Goal: Task Accomplishment & Management: Manage account settings

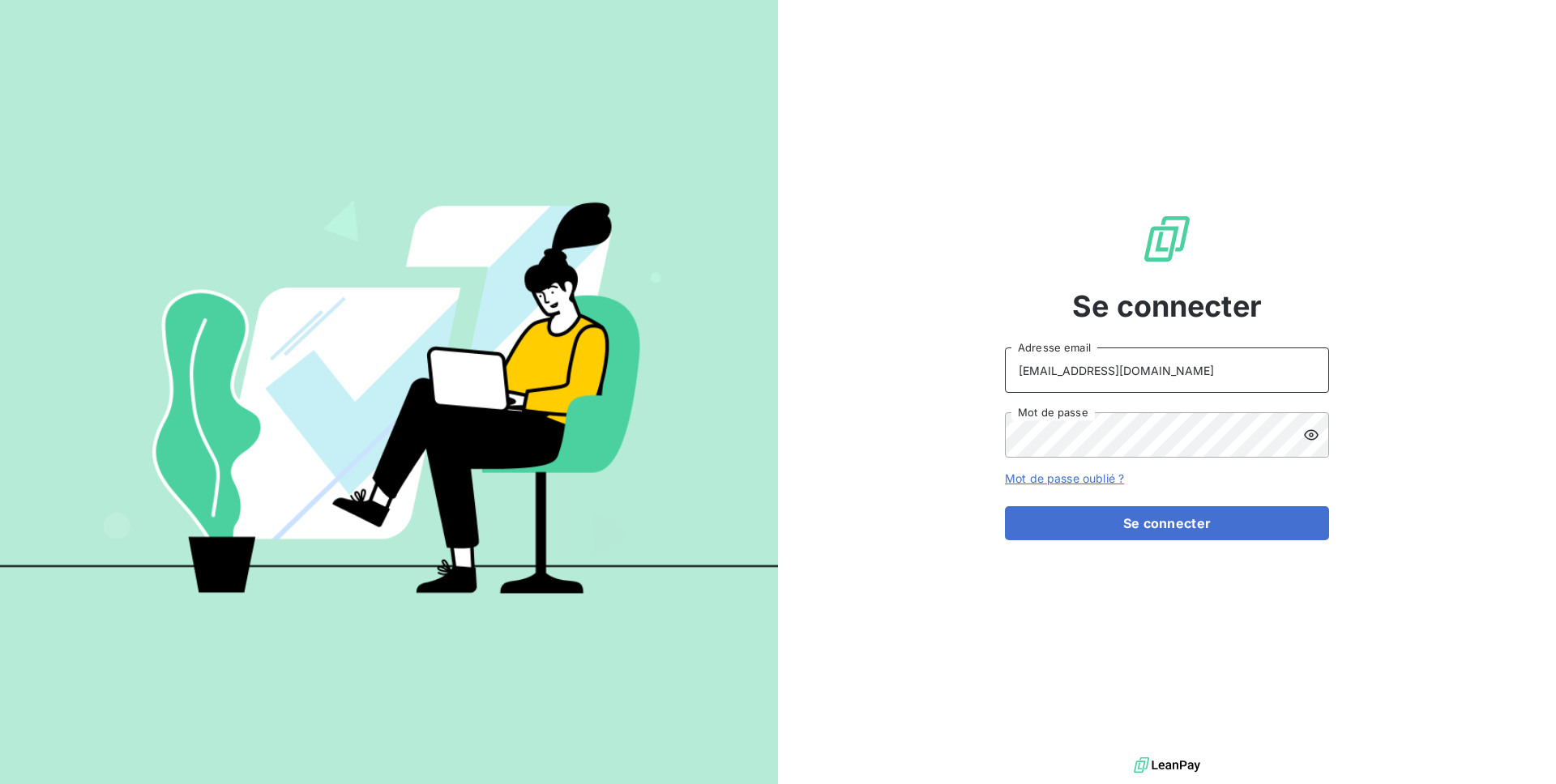
click at [1159, 382] on input "[EMAIL_ADDRESS][DOMAIN_NAME]" at bounding box center [1166, 370] width 324 height 45
type input "admin@a11"
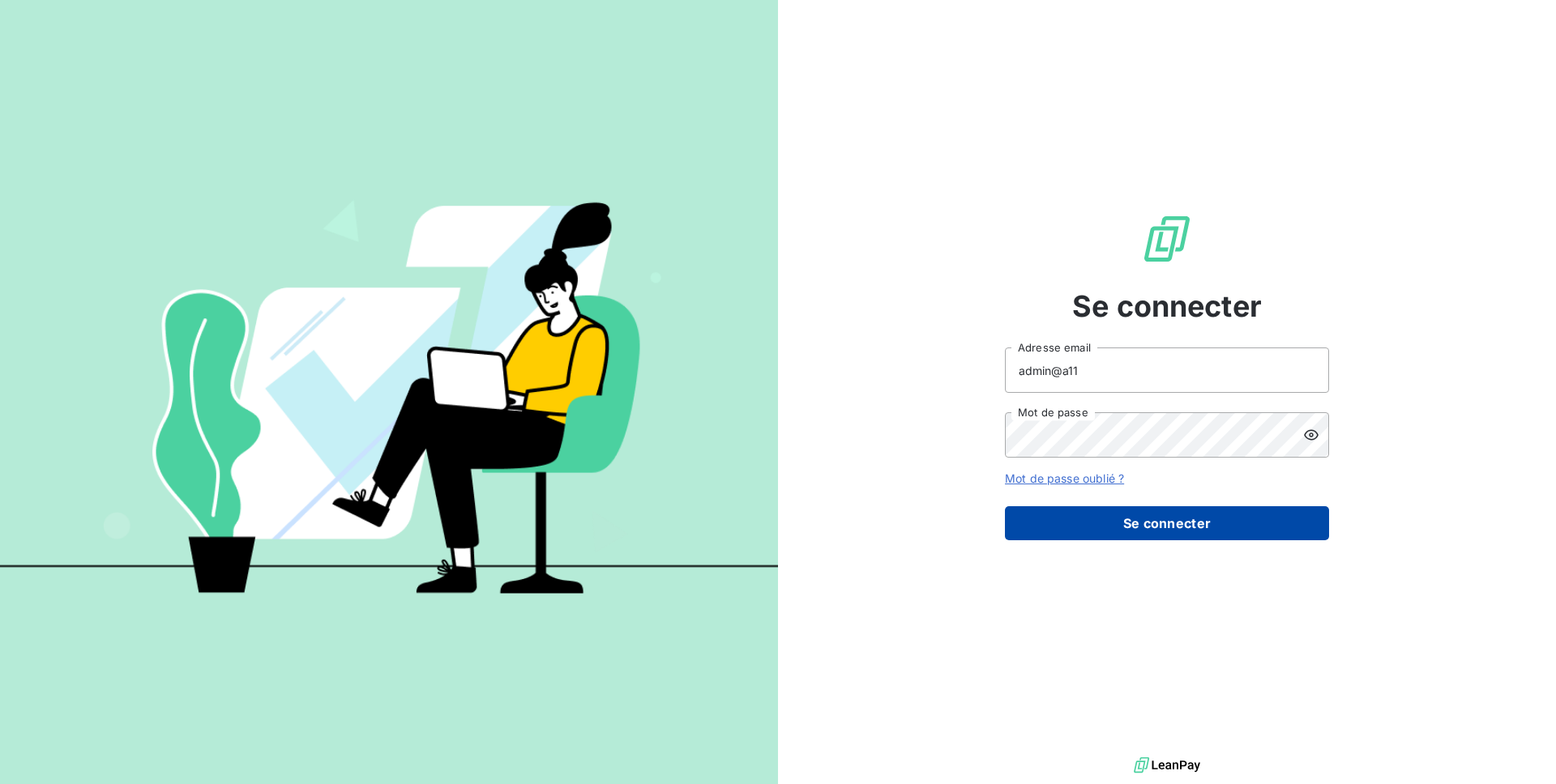
click at [1095, 519] on button "Se connecter" at bounding box center [1166, 523] width 324 height 34
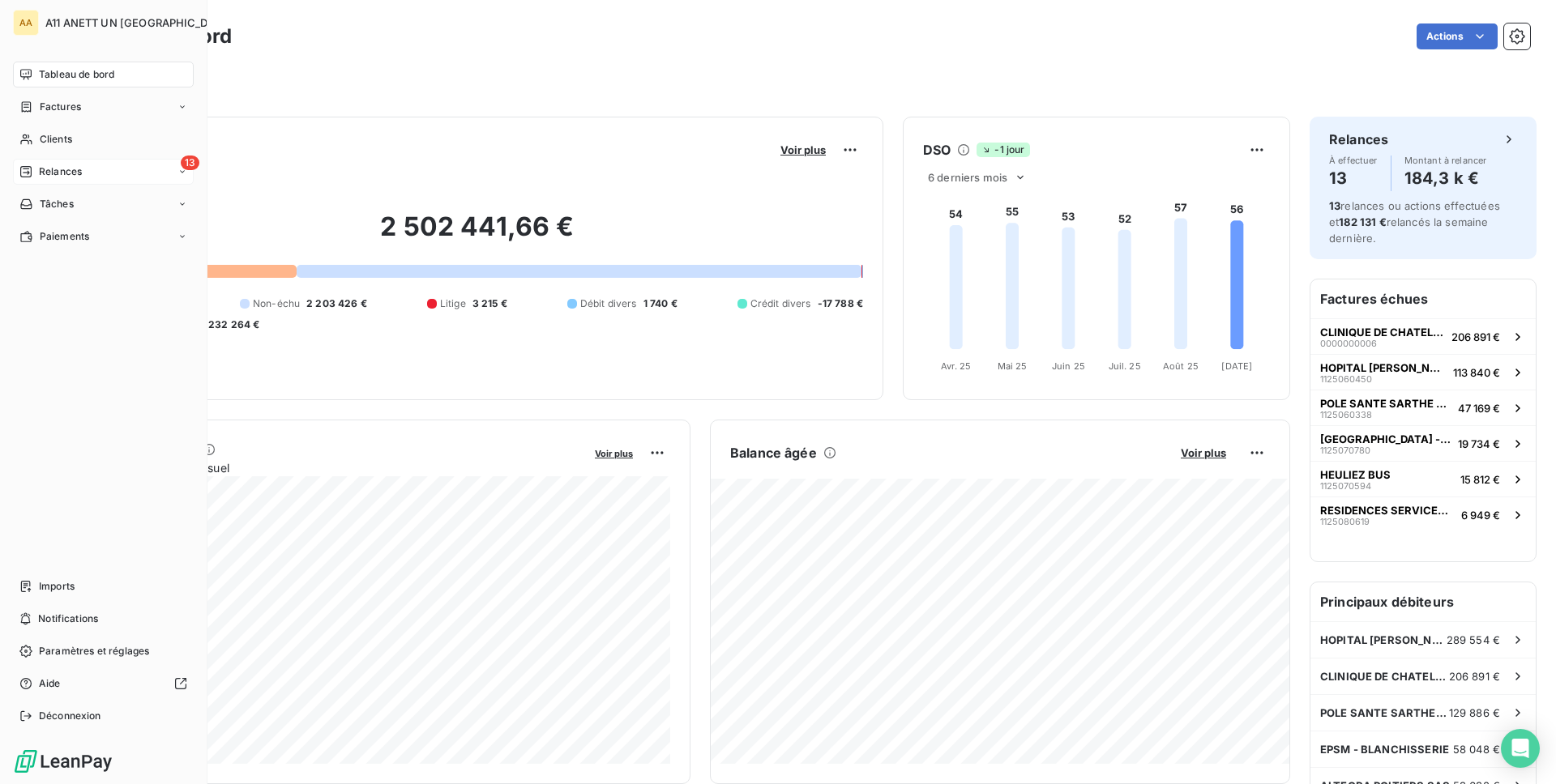
click at [58, 163] on div "13 Relances" at bounding box center [103, 172] width 181 height 26
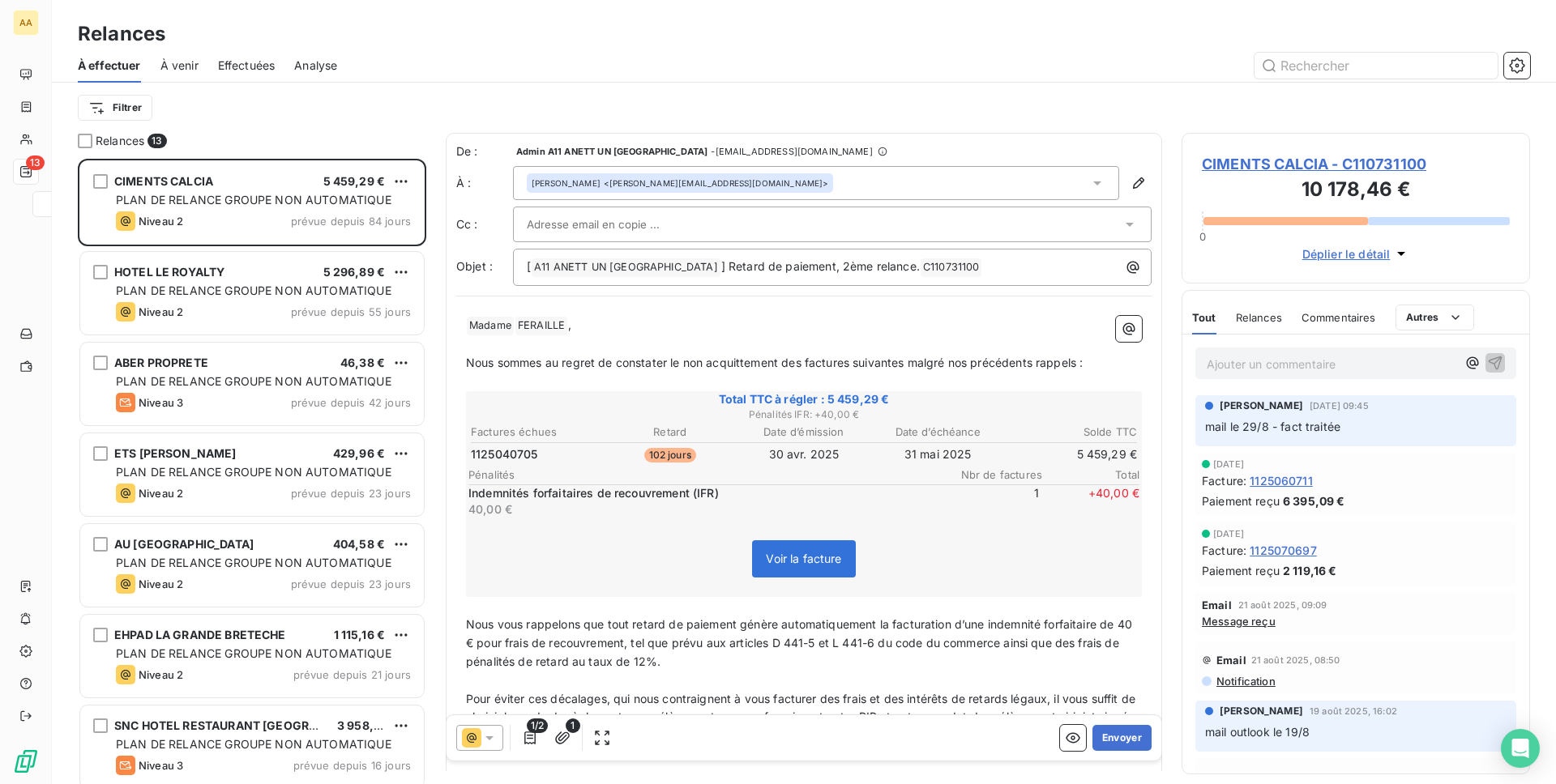
scroll to position [625, 348]
click at [234, 73] on span "Effectuées" at bounding box center [246, 65] width 58 height 16
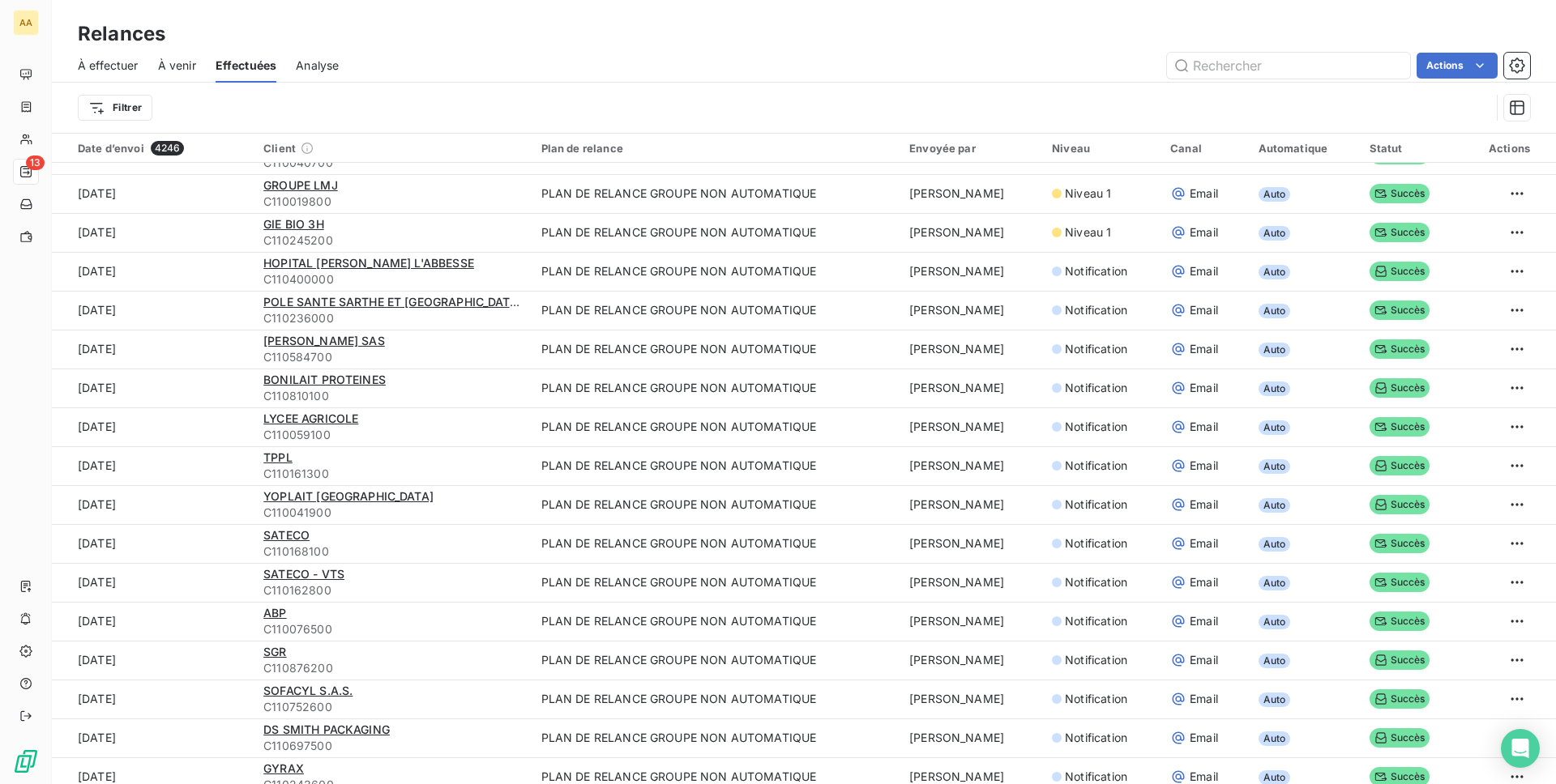
scroll to position [2513, 0]
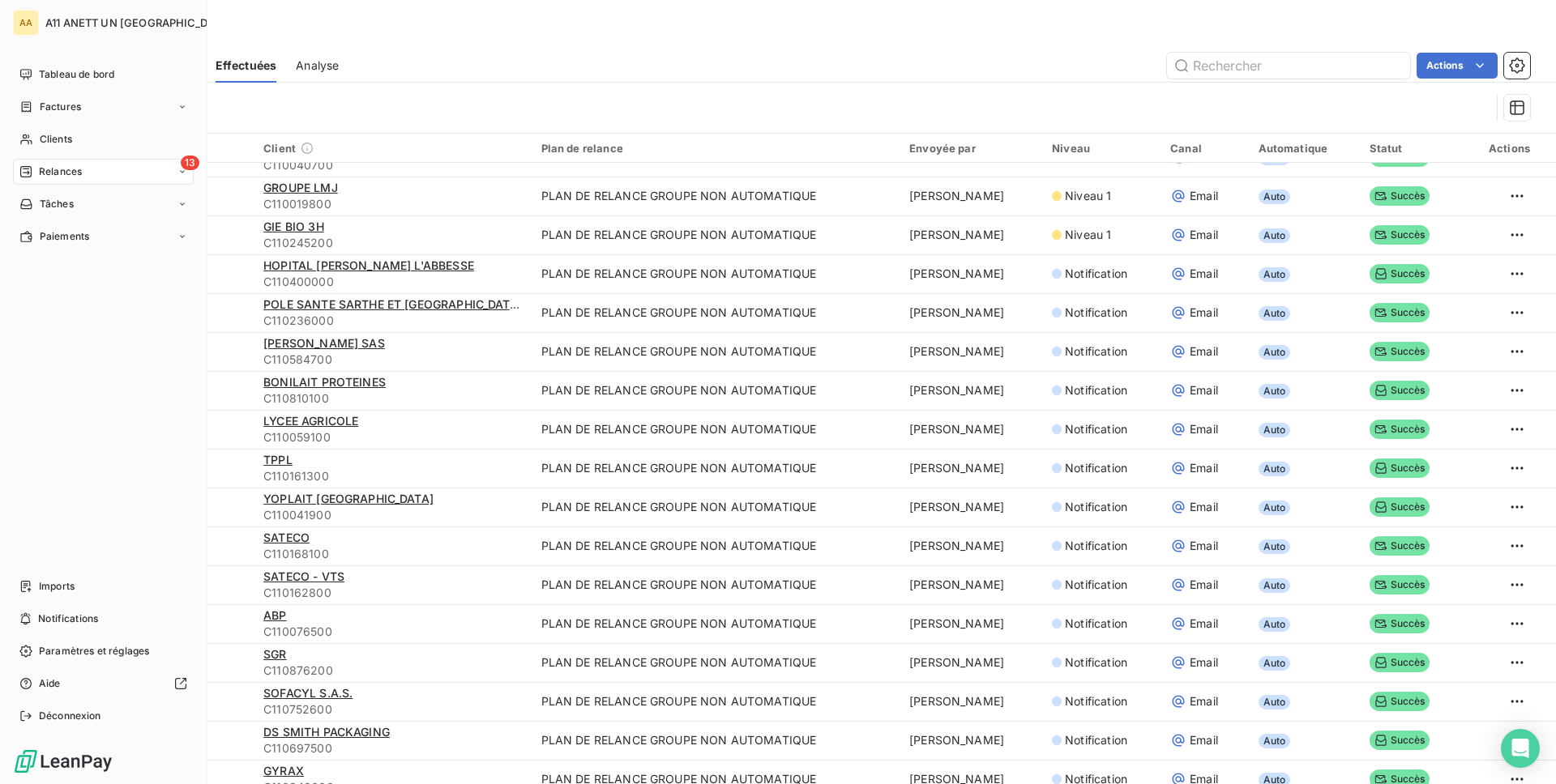
click at [31, 165] on icon at bounding box center [25, 171] width 13 height 13
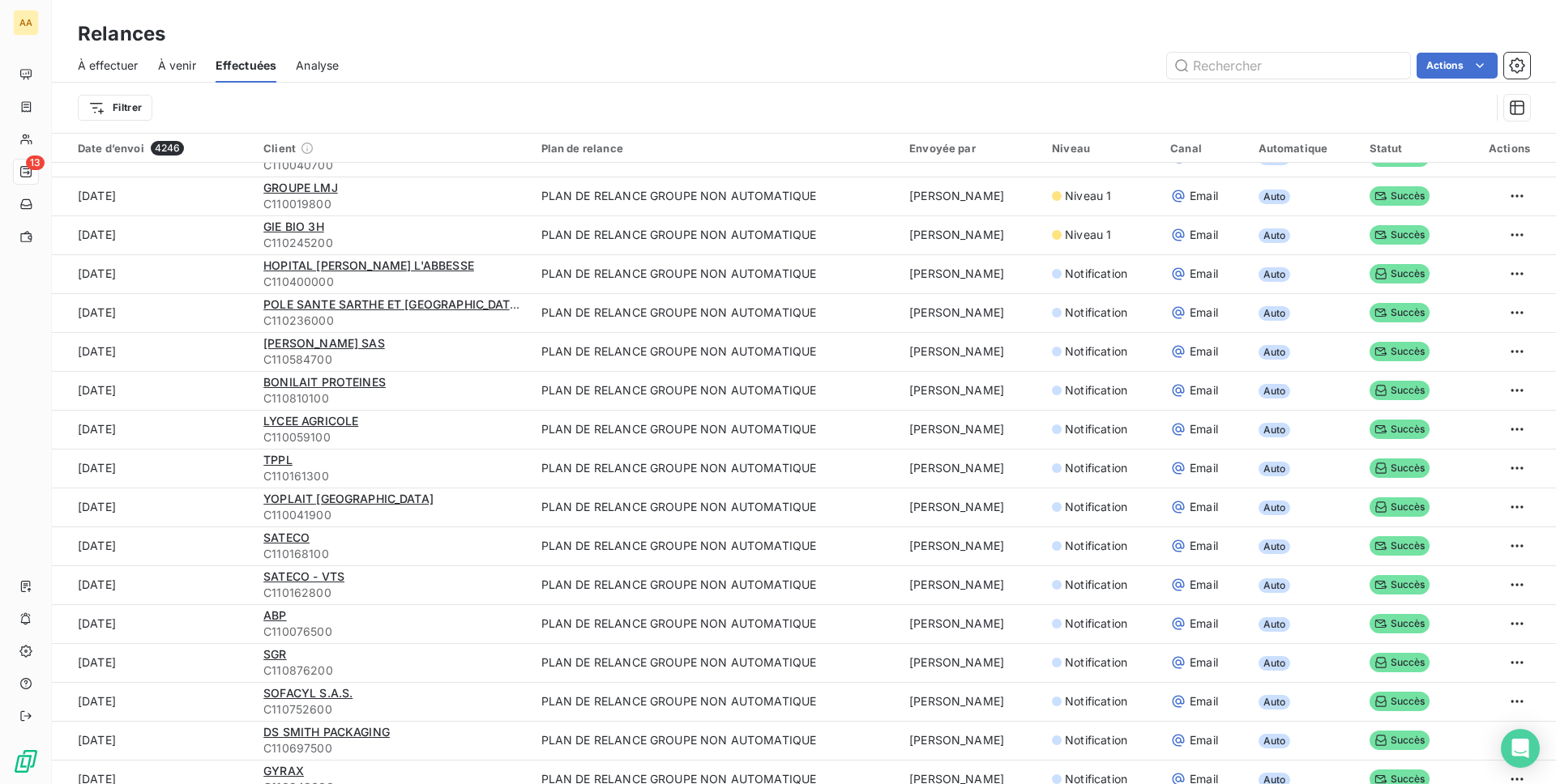
click at [116, 64] on span "À effectuer" at bounding box center [108, 65] width 61 height 16
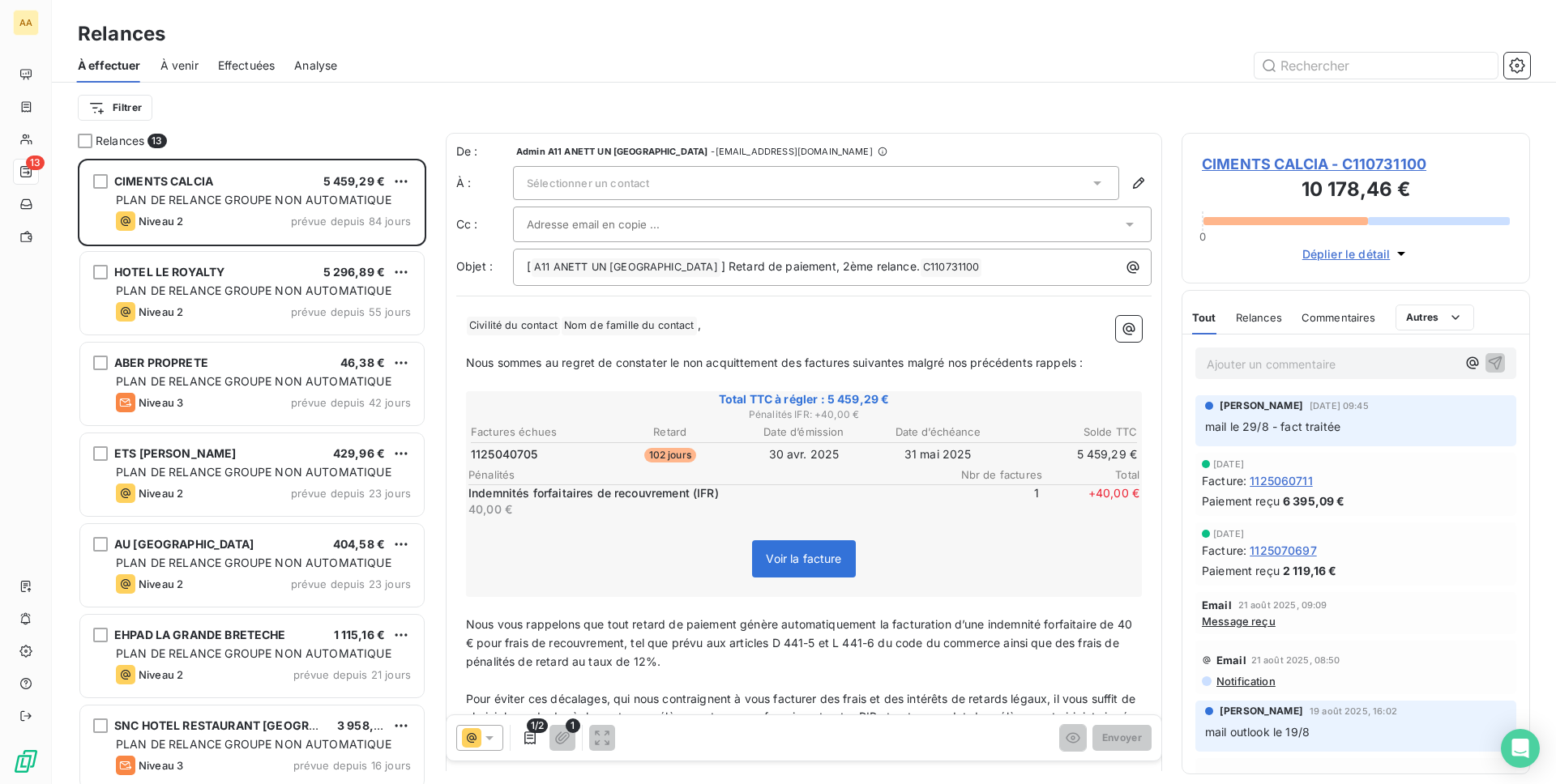
scroll to position [625, 348]
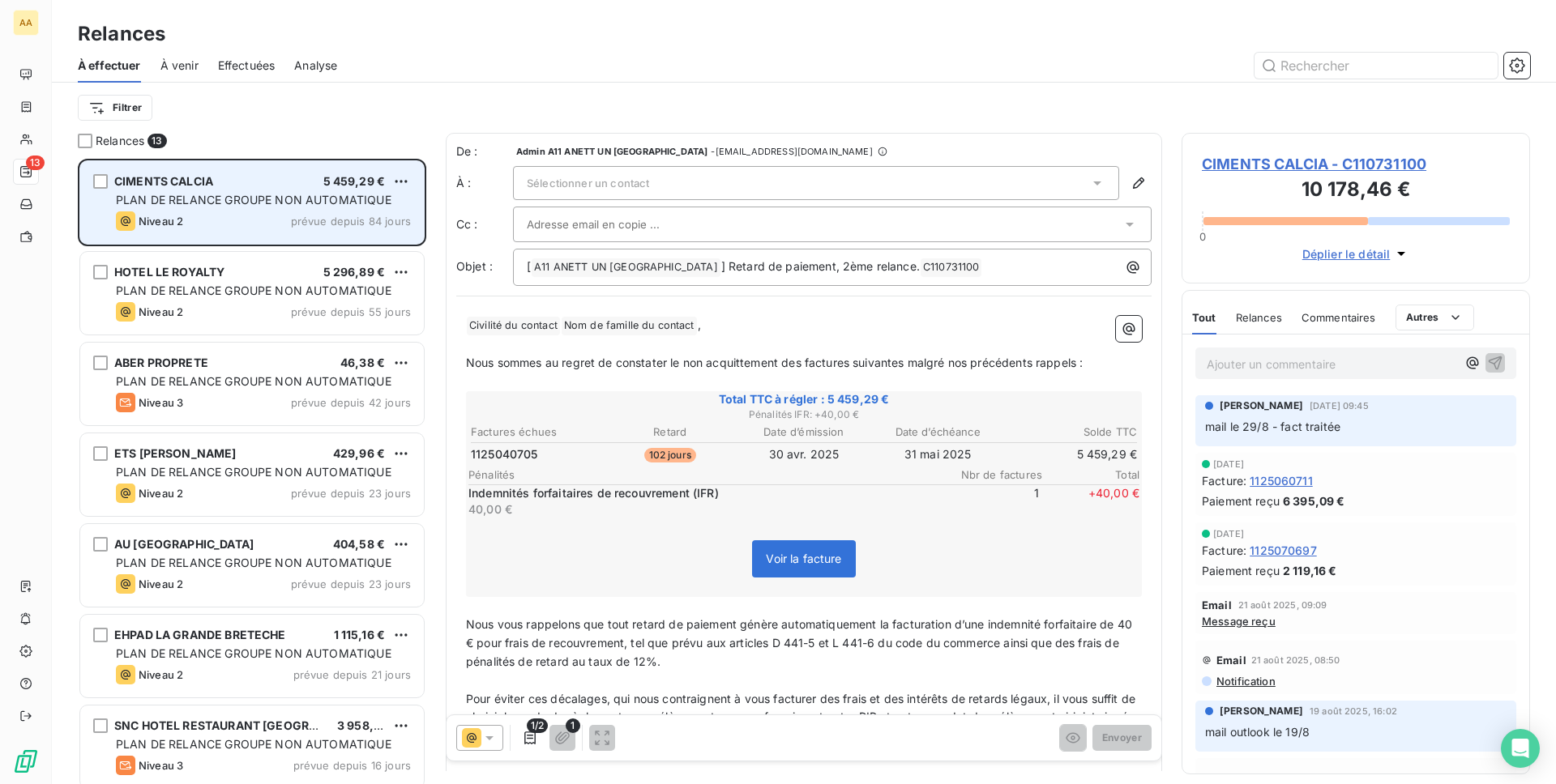
click at [202, 199] on span "PLAN DE RELANCE GROUPE NON AUTOMATIQUE" at bounding box center [253, 199] width 275 height 13
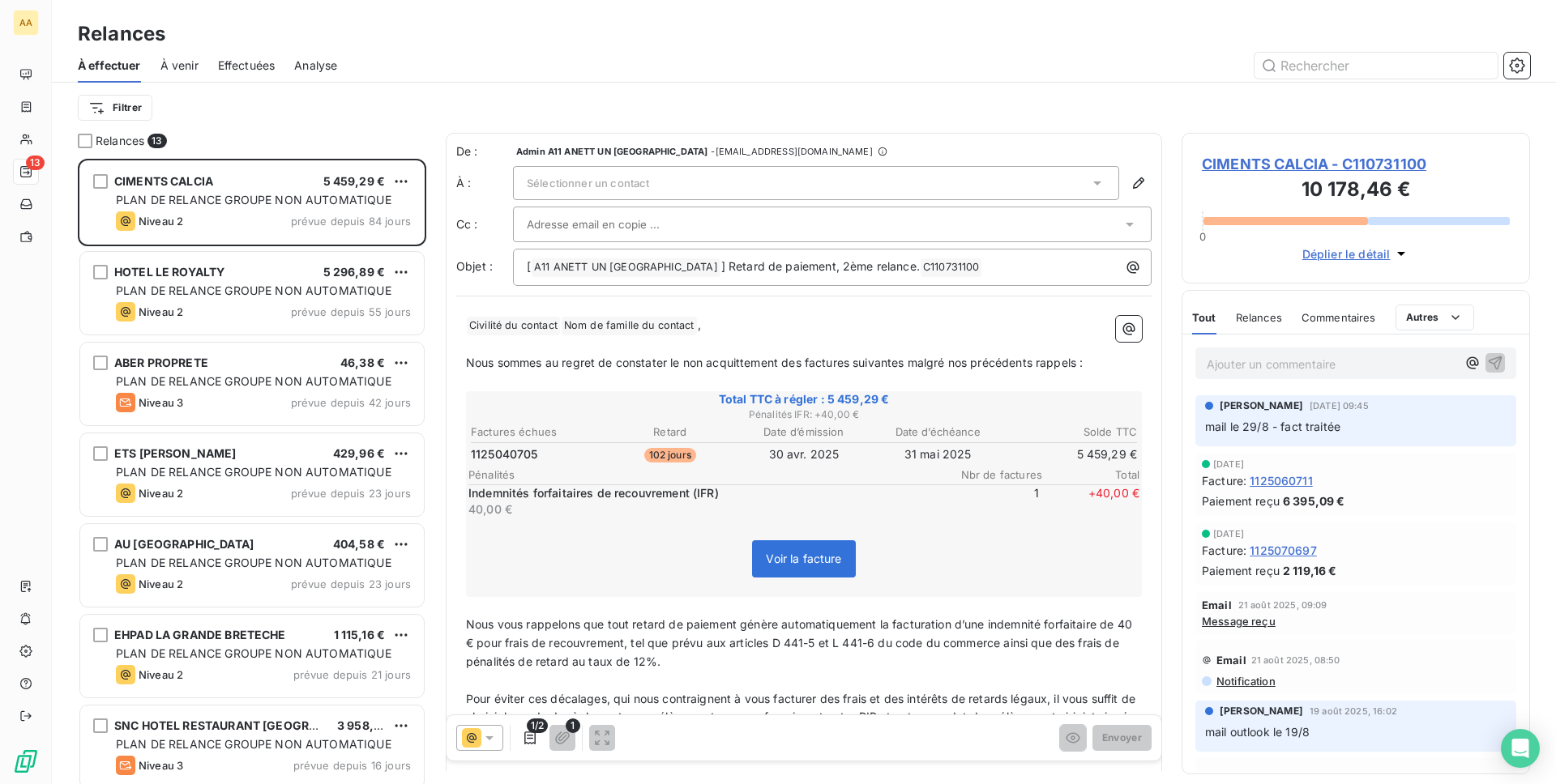
click at [75, 137] on div "Relances 13 CIMENTS CALCIA 5 459,29 € PLAN DE RELANCE GROUPE NON AUTOMATIQUE Ni…" at bounding box center [804, 459] width 1504 height 651
click at [87, 140] on div at bounding box center [85, 141] width 14 height 14
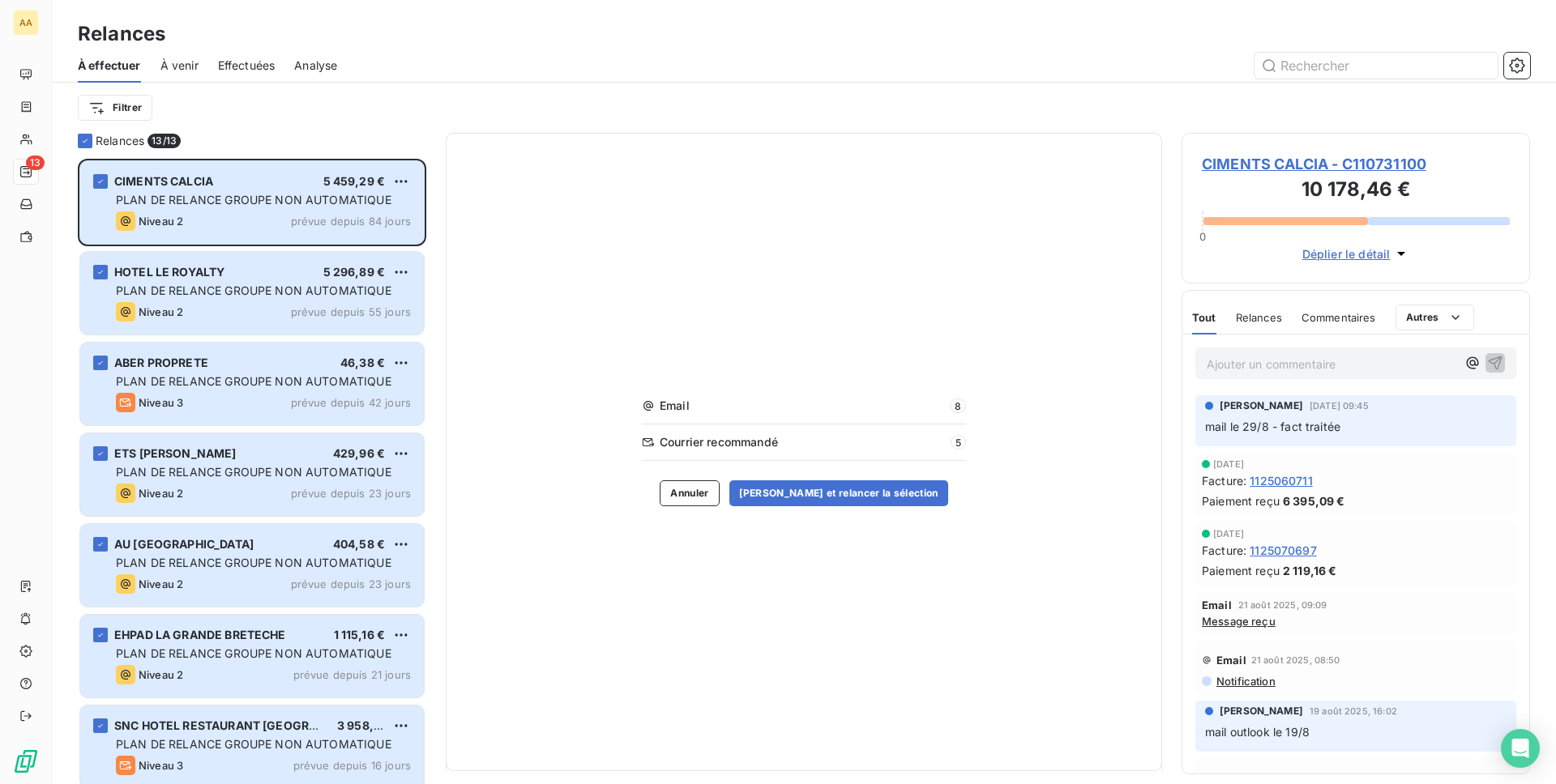
click at [85, 131] on div "Filtrer" at bounding box center [804, 108] width 1452 height 50
click at [85, 138] on icon at bounding box center [85, 141] width 10 height 10
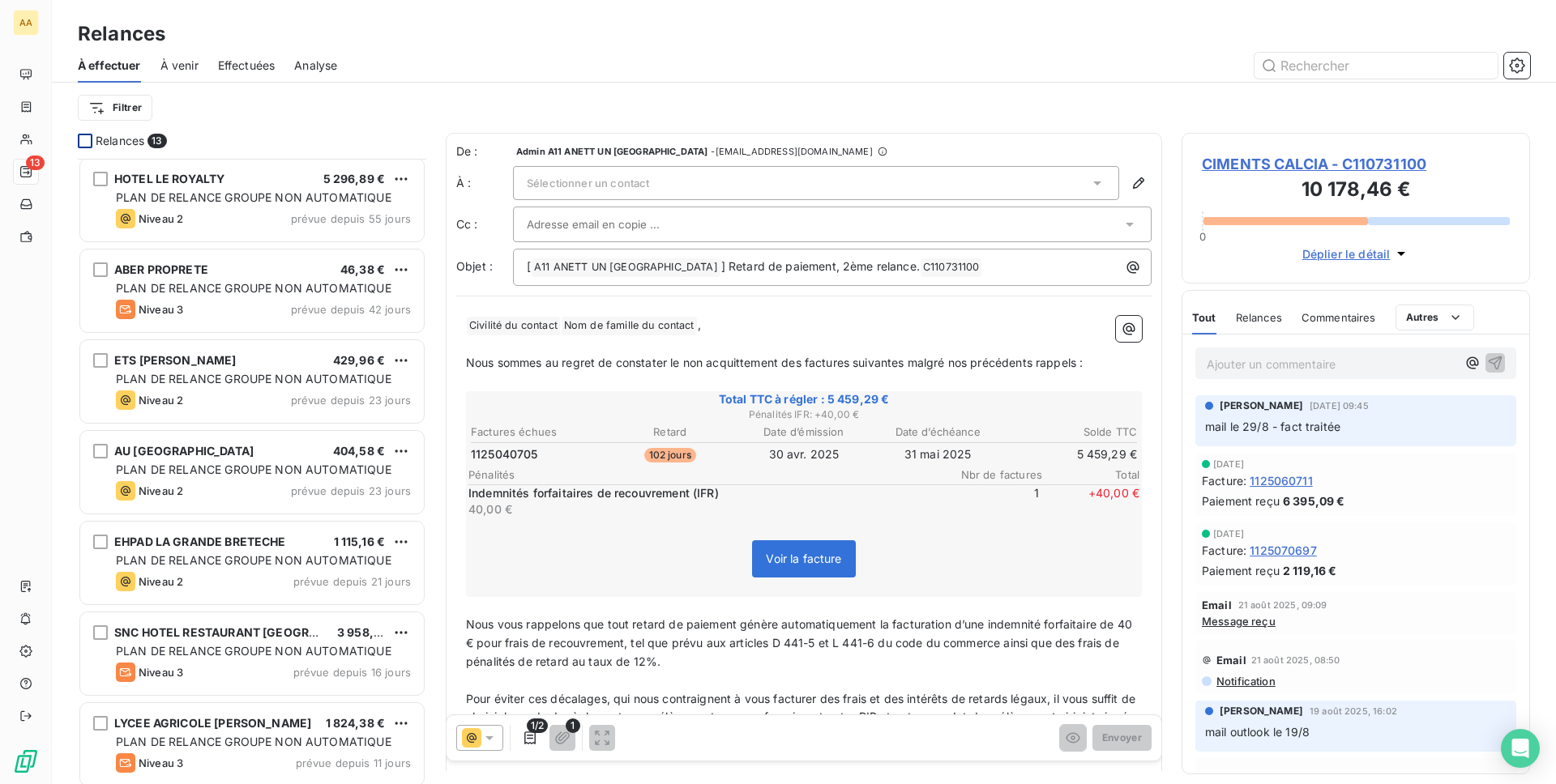
scroll to position [0, 0]
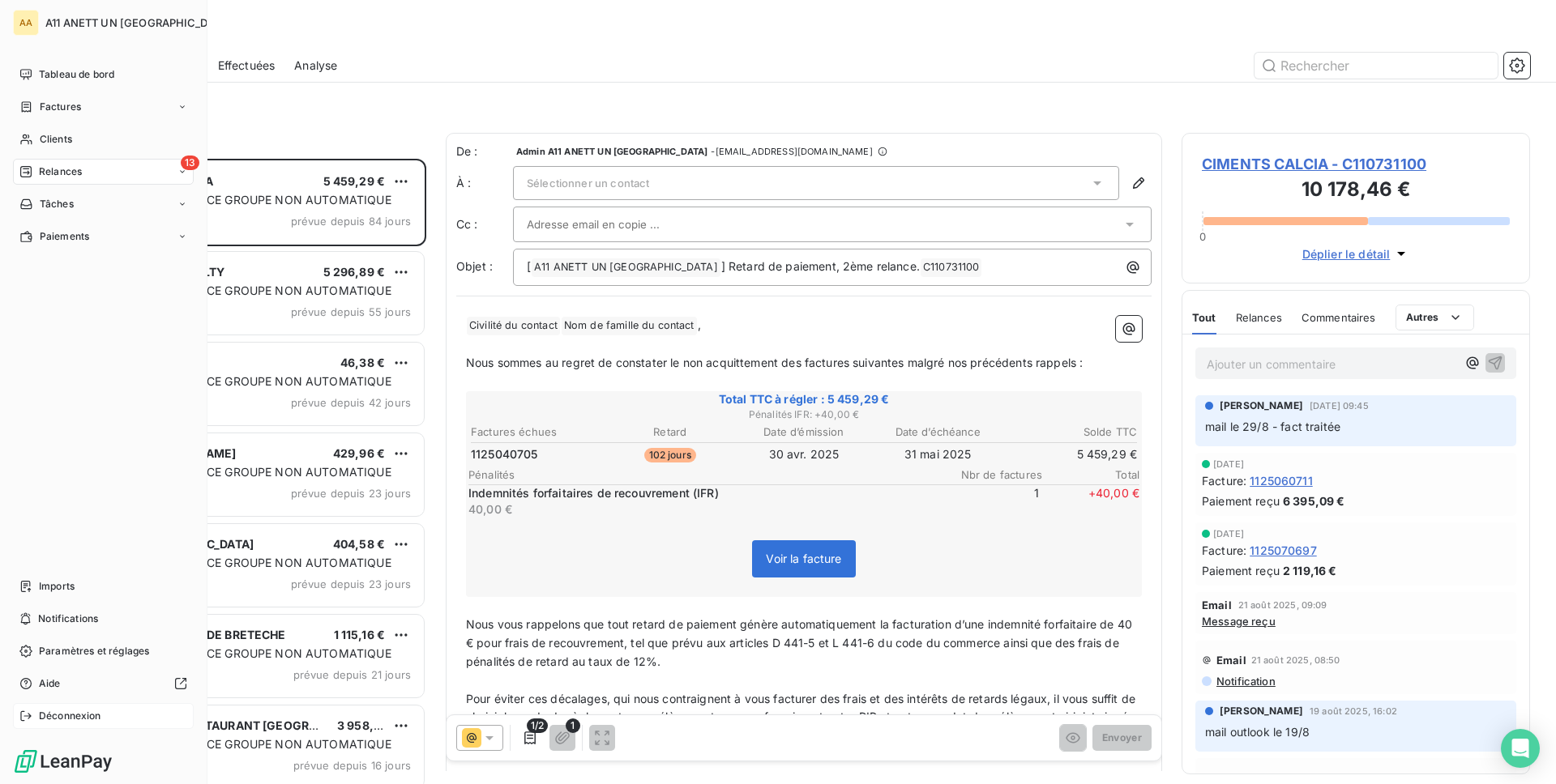
click at [103, 717] on div "Déconnexion" at bounding box center [103, 715] width 181 height 26
